Goal: Task Accomplishment & Management: Use online tool/utility

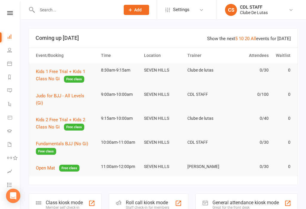
click at [10, 59] on link "Calendar" at bounding box center [13, 63] width 13 height 13
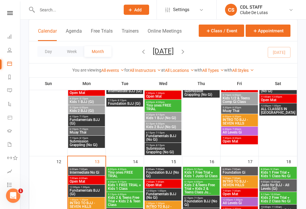
scroll to position [222, 0]
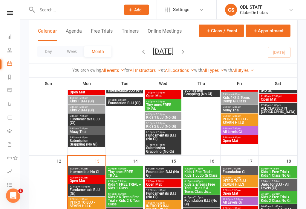
click at [89, 169] on span "6:00am - 7:00am" at bounding box center [86, 169] width 34 height 3
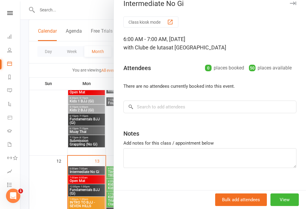
scroll to position [7, 0]
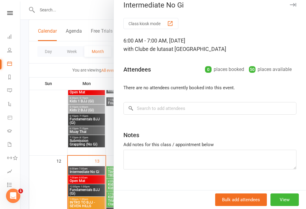
click at [85, 171] on div at bounding box center [163, 104] width 286 height 209
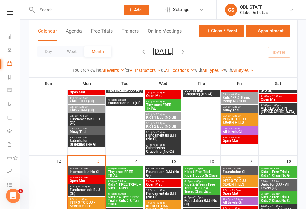
click at [88, 167] on div "6:00am - 7:00am Intermediate No Gi" at bounding box center [86, 170] width 37 height 9
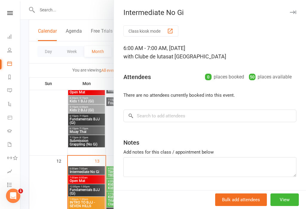
click at [87, 180] on div at bounding box center [163, 104] width 286 height 209
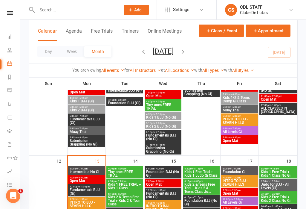
click at [81, 174] on div "6:00am - 7:00am Intermediate No Gi" at bounding box center [86, 170] width 37 height 9
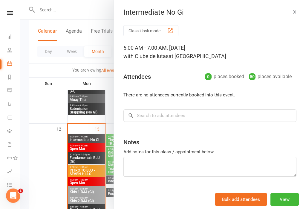
scroll to position [270, 0]
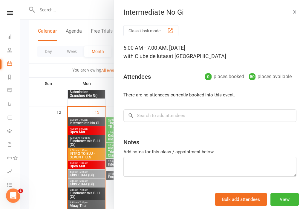
click at [89, 139] on div at bounding box center [163, 104] width 286 height 209
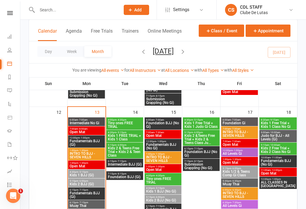
click at [85, 140] on span "Fundamentals BJJ (Gi)" at bounding box center [86, 142] width 34 height 7
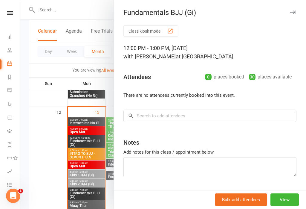
click at [153, 27] on button "Class kiosk mode" at bounding box center [151, 30] width 55 height 11
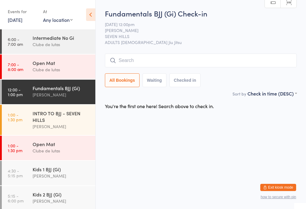
click at [203, 57] on input "search" at bounding box center [201, 61] width 192 height 14
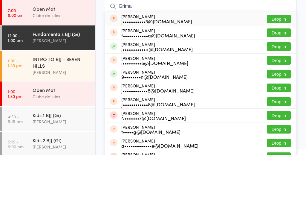
type input "Grima"
click at [280, 96] on button "Drop in" at bounding box center [279, 100] width 24 height 9
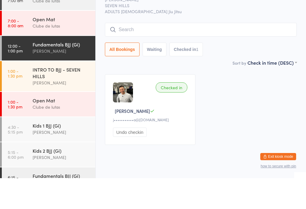
scroll to position [13, 0]
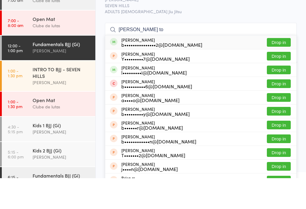
type input "brian to"
click at [280, 69] on button "Drop in" at bounding box center [279, 73] width 24 height 9
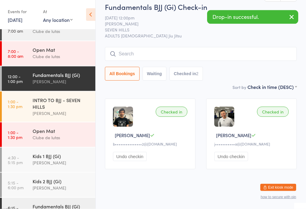
scroll to position [0, 0]
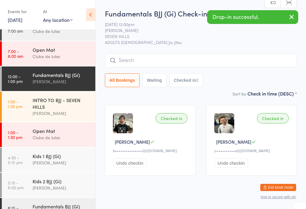
click at [211, 52] on div "Fundamentals BJJ (Gi) Check-in 13 Oct 12:00pm Alex Paz SEVEN HILLS ADULTS BRAZI…" at bounding box center [201, 49] width 192 height 82
click at [216, 63] on input "search" at bounding box center [201, 61] width 192 height 14
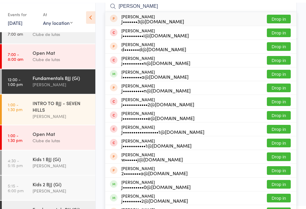
scroll to position [57, 0]
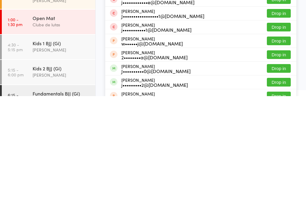
type input "Joshua"
click at [284, 177] on button "Drop in" at bounding box center [279, 181] width 24 height 9
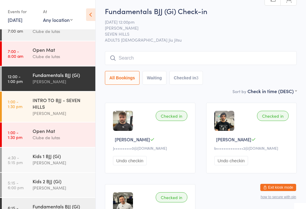
click at [221, 59] on input "search" at bounding box center [201, 58] width 192 height 14
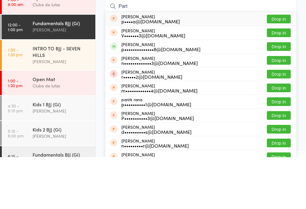
type input "Part"
click at [283, 94] on button "Drop in" at bounding box center [279, 98] width 24 height 9
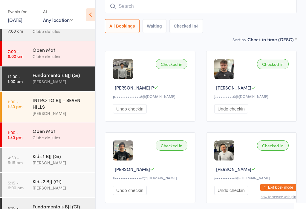
click at [147, 2] on input "search" at bounding box center [201, 6] width 192 height 14
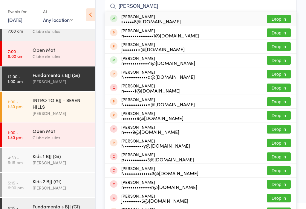
type input "Nathan s"
click at [280, 58] on button "Drop in" at bounding box center [279, 60] width 24 height 9
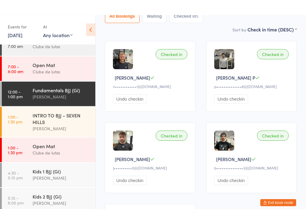
scroll to position [0, 0]
